Goal: Find specific page/section: Find specific page/section

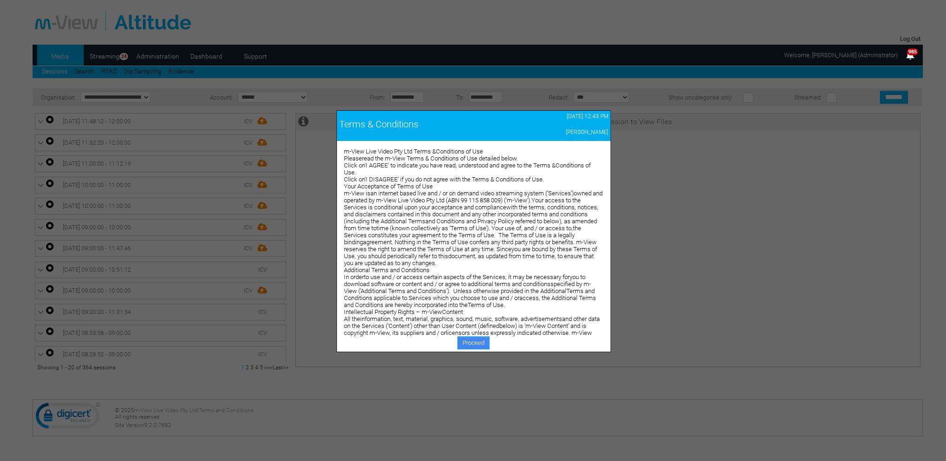
click at [468, 342] on link "Proceed" at bounding box center [473, 342] width 32 height 13
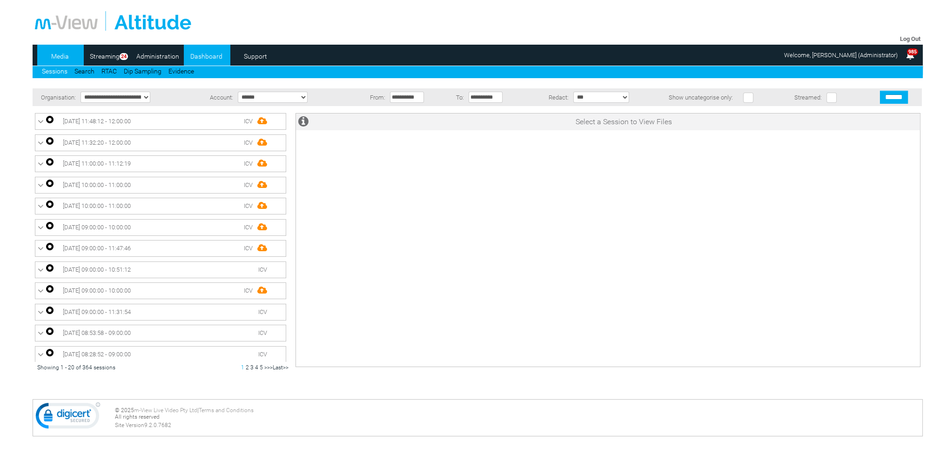
click at [212, 58] on link "Dashboard" at bounding box center [206, 56] width 45 height 14
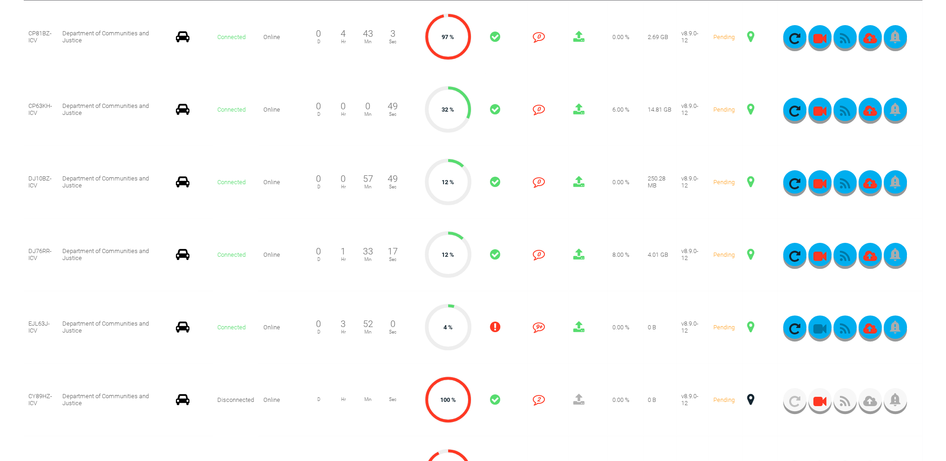
scroll to position [233, 0]
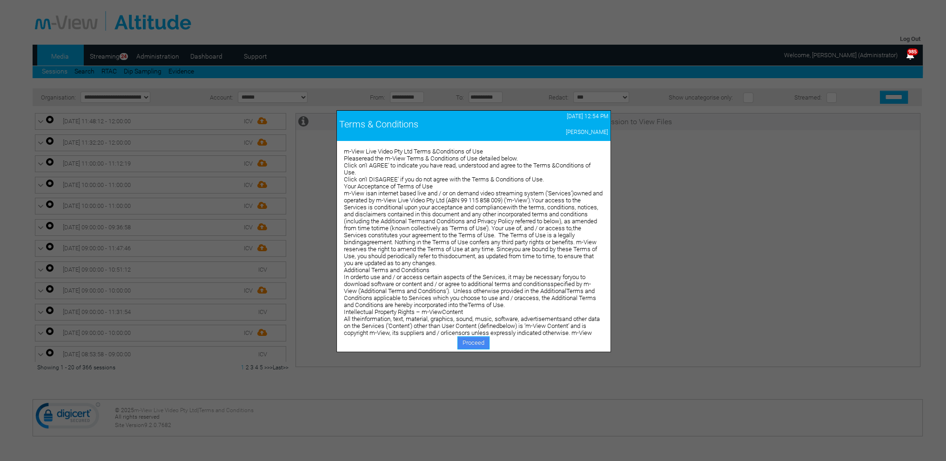
click at [467, 339] on link "Proceed" at bounding box center [473, 342] width 32 height 13
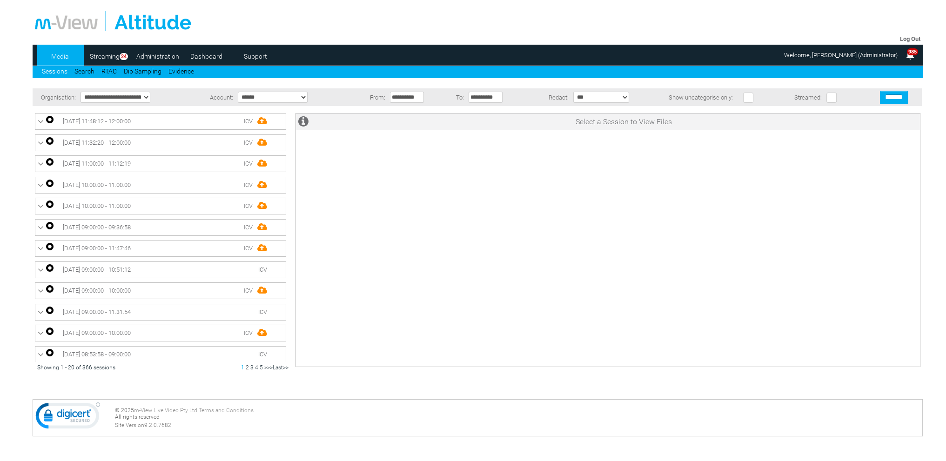
click at [199, 57] on link "Dashboard" at bounding box center [206, 56] width 45 height 14
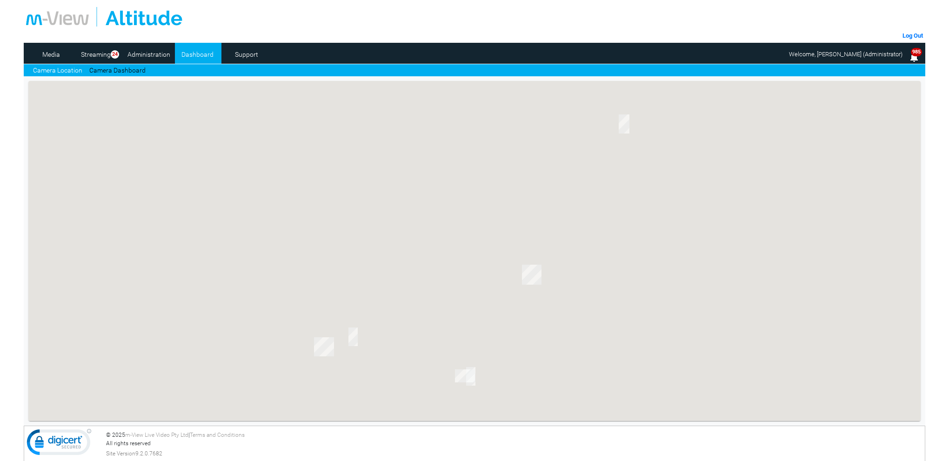
click at [130, 67] on link "Camera Dashboard" at bounding box center [117, 71] width 56 height 10
